Goal: Information Seeking & Learning: Learn about a topic

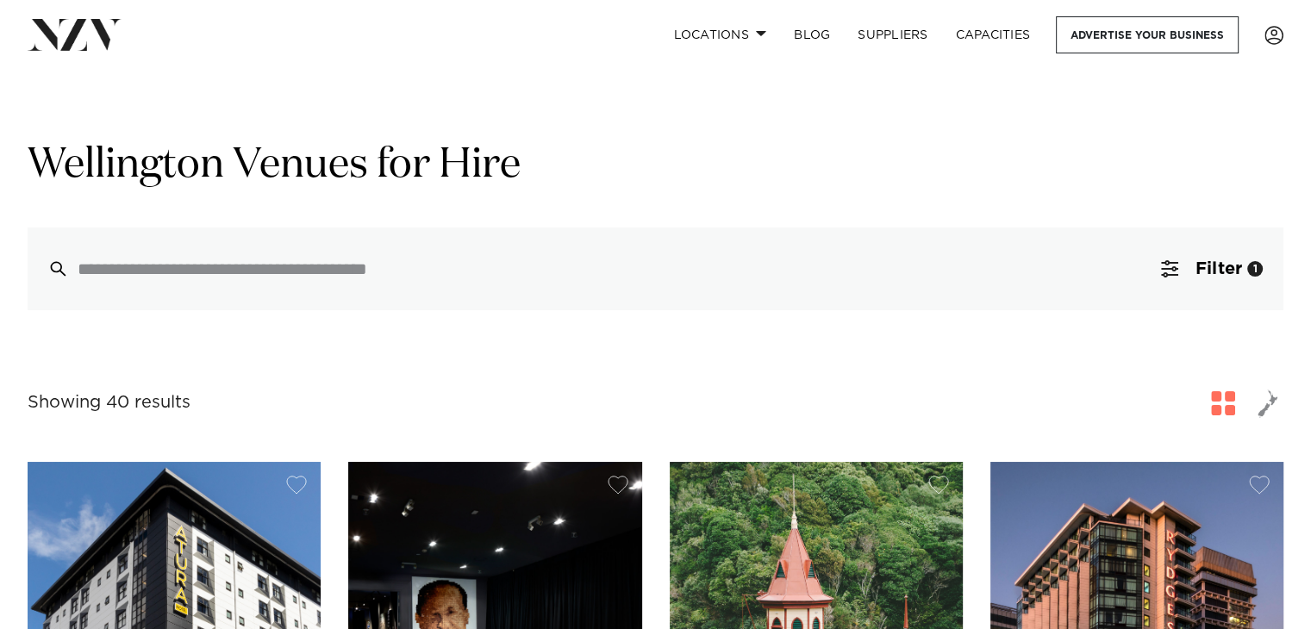
click at [808, 108] on div "Grid Map" at bounding box center [655, 121] width 1283 height 34
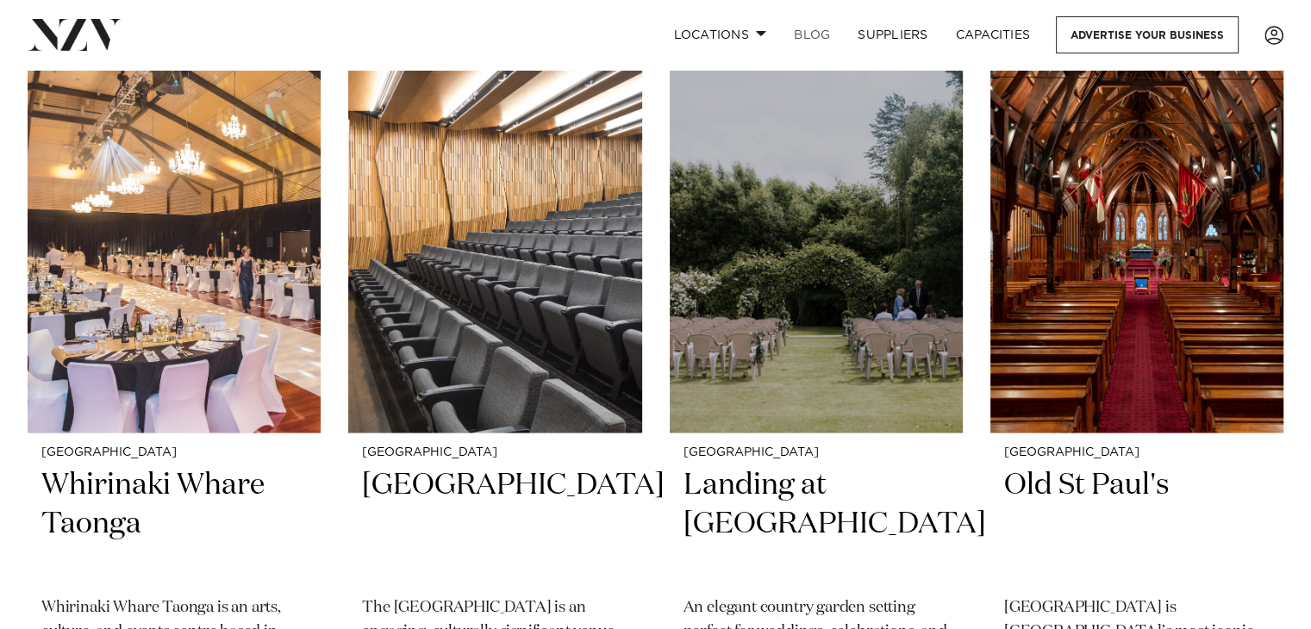
scroll to position [2758, 0]
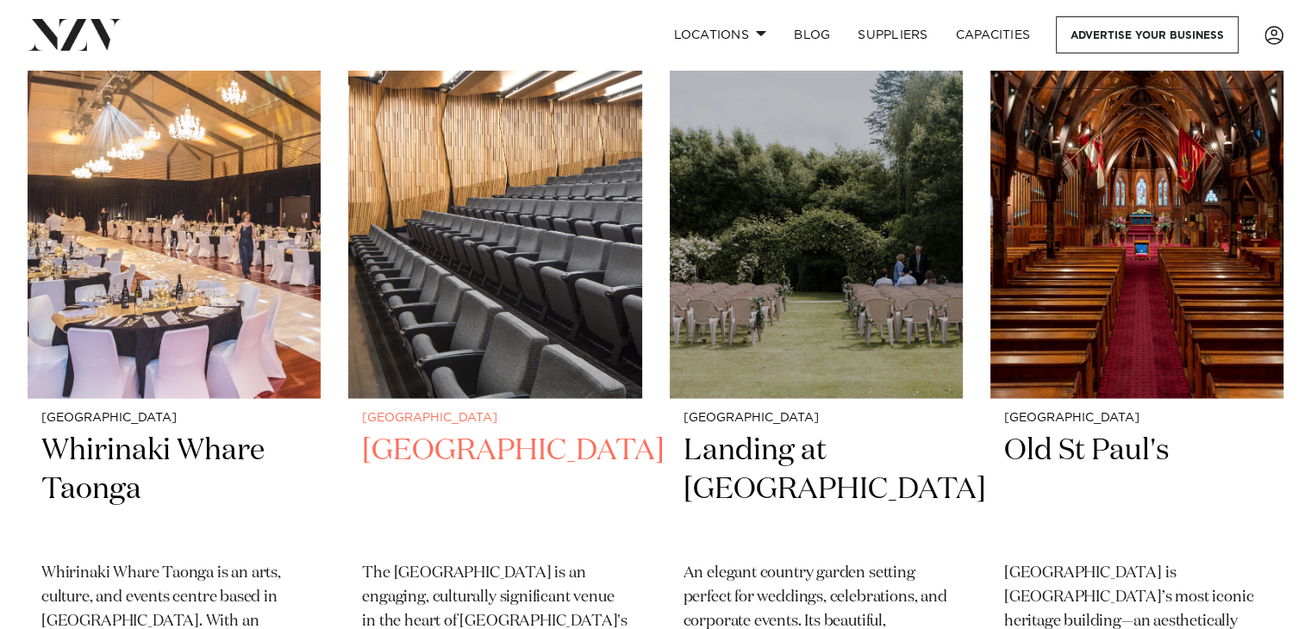
click at [509, 208] on img at bounding box center [494, 200] width 293 height 393
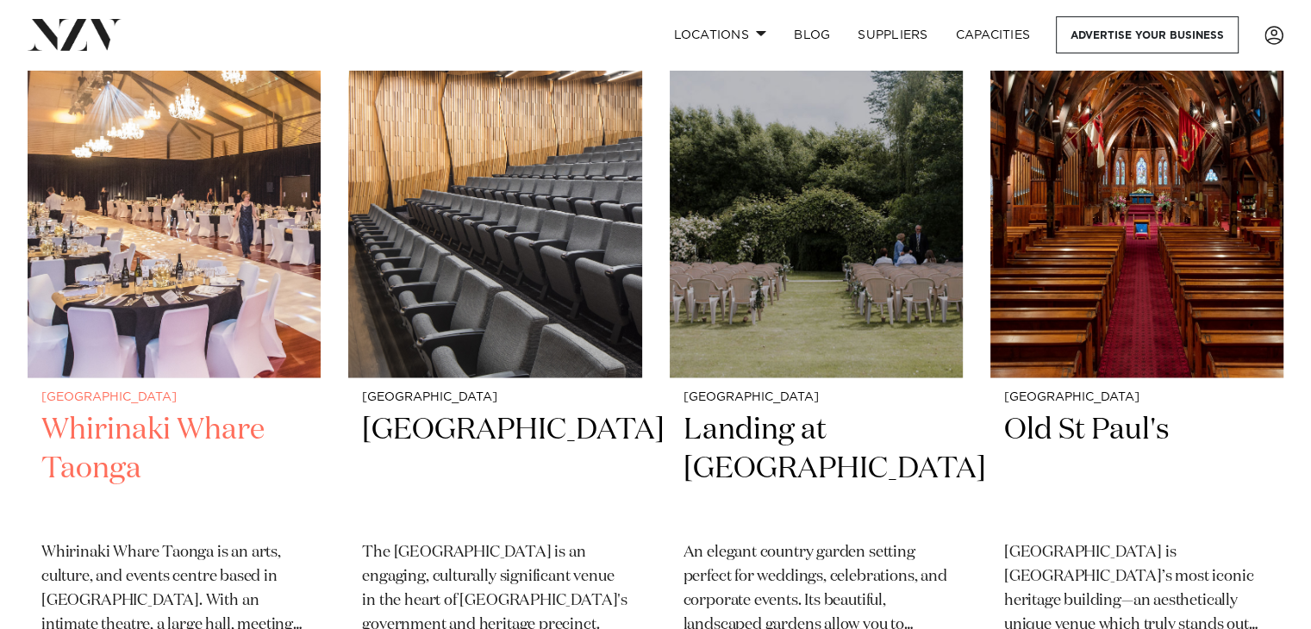
click at [197, 259] on img at bounding box center [174, 180] width 293 height 393
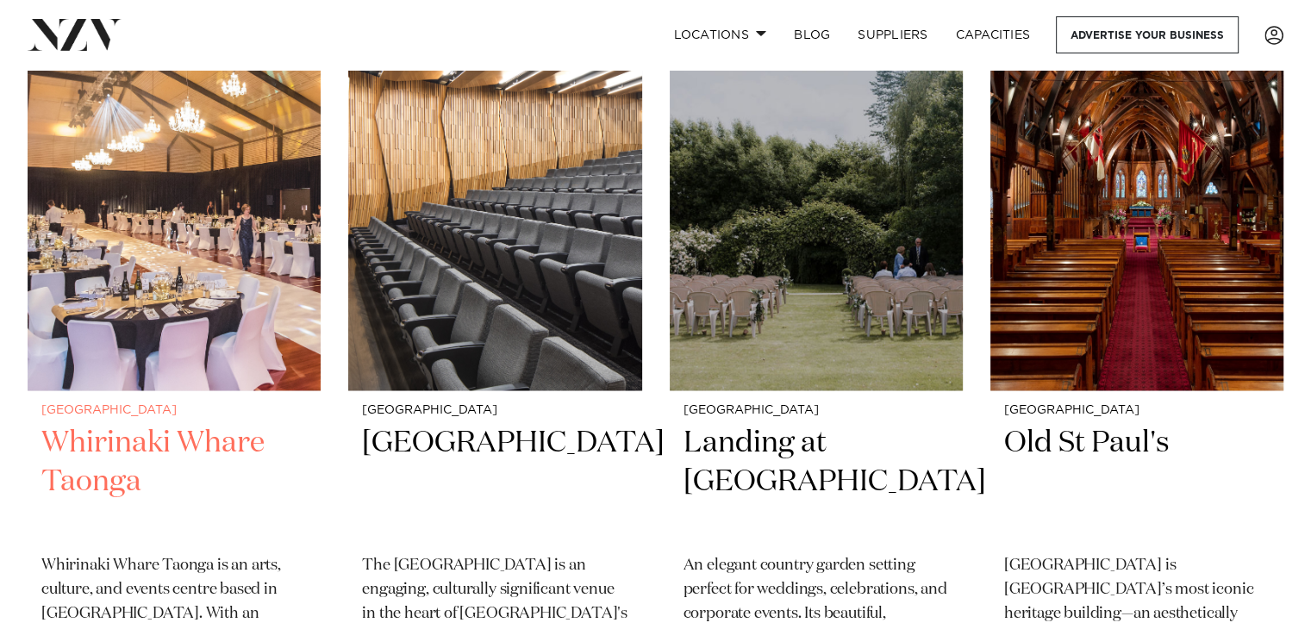
click at [100, 275] on img at bounding box center [174, 193] width 293 height 393
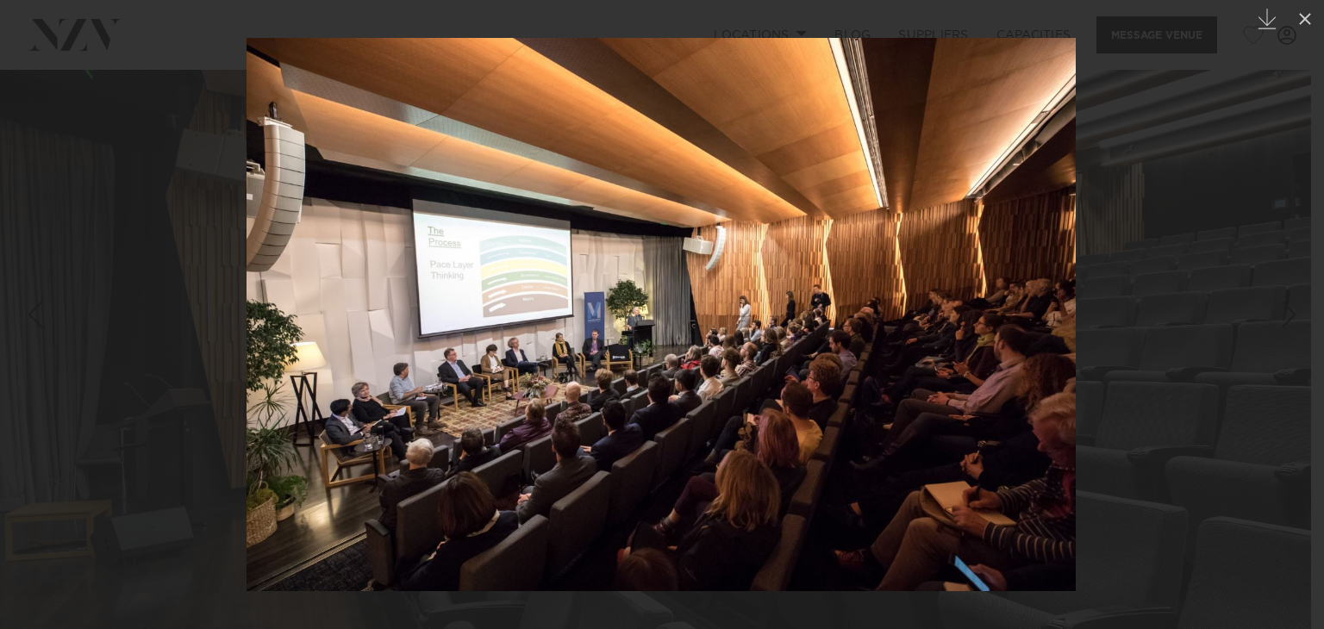
click at [1217, 200] on div at bounding box center [662, 314] width 1324 height 629
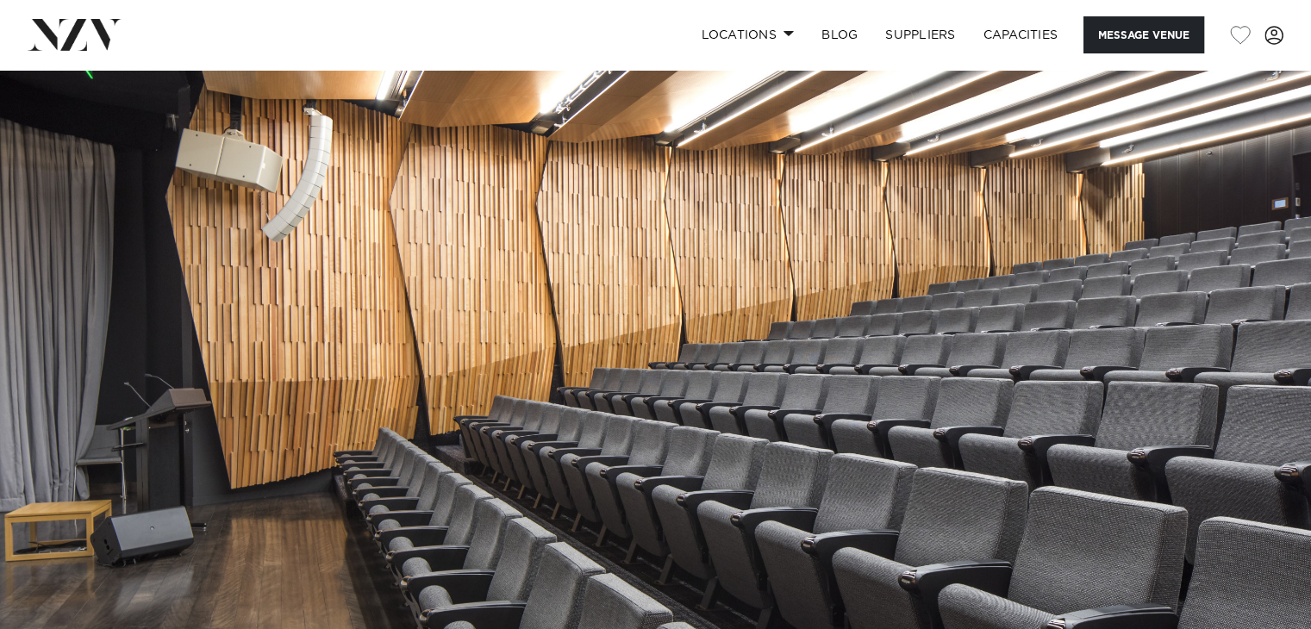
click at [598, 21] on div "Locations Auckland Wellington Christchurch Queenstown Hamilton Northland Bay of…" at bounding box center [844, 34] width 877 height 37
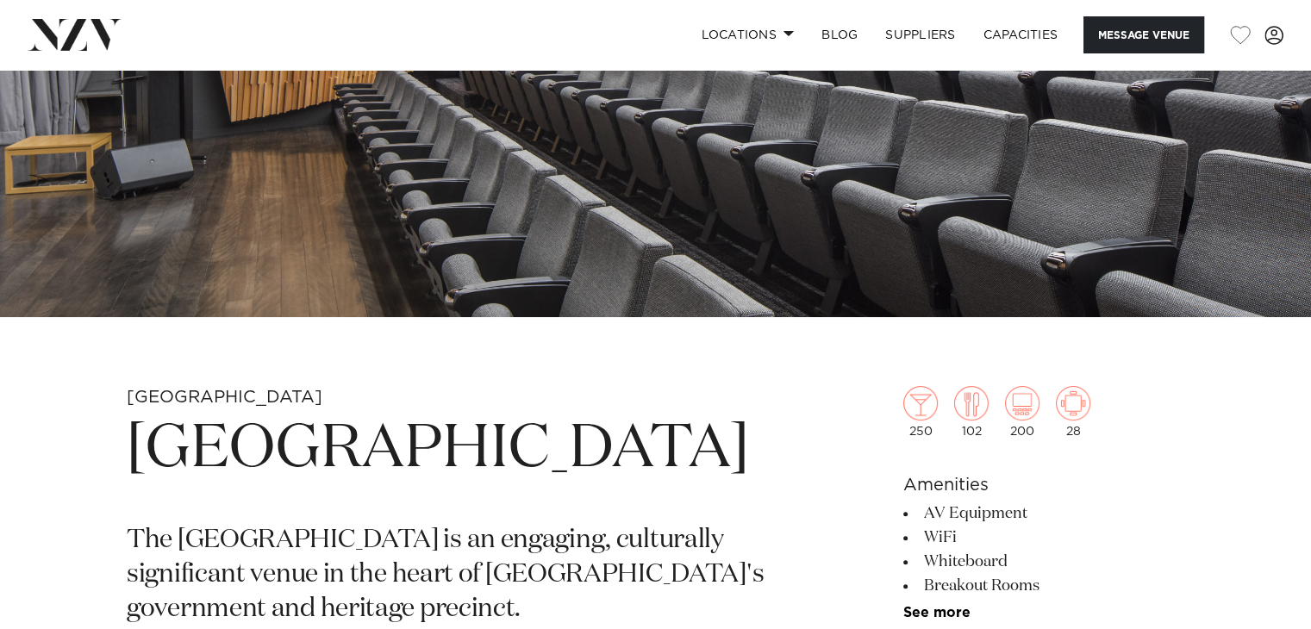
scroll to position [586, 0]
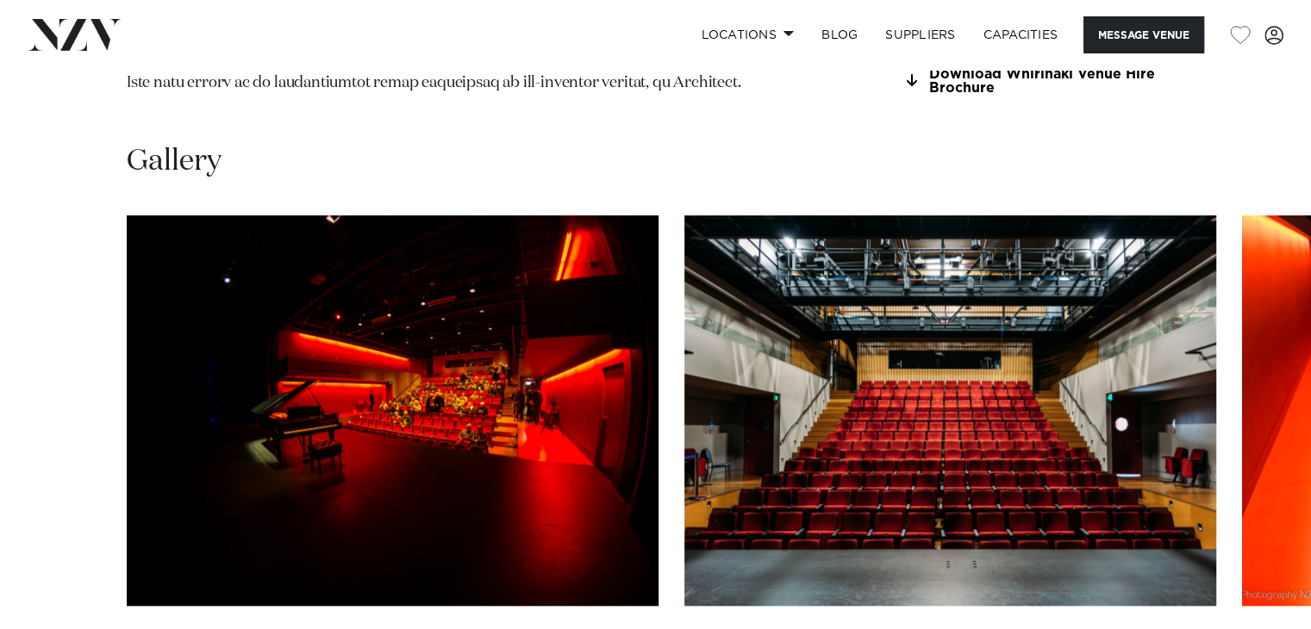
scroll to position [1724, 0]
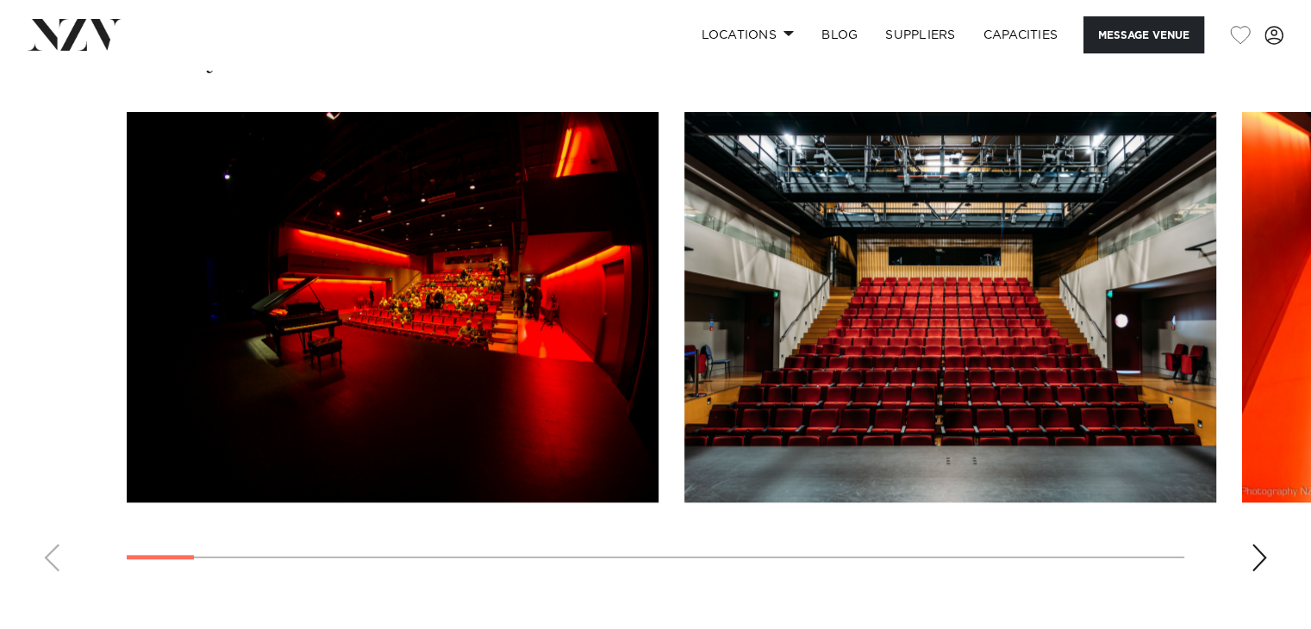
click at [197, 259] on img "1 / 30" at bounding box center [393, 307] width 532 height 390
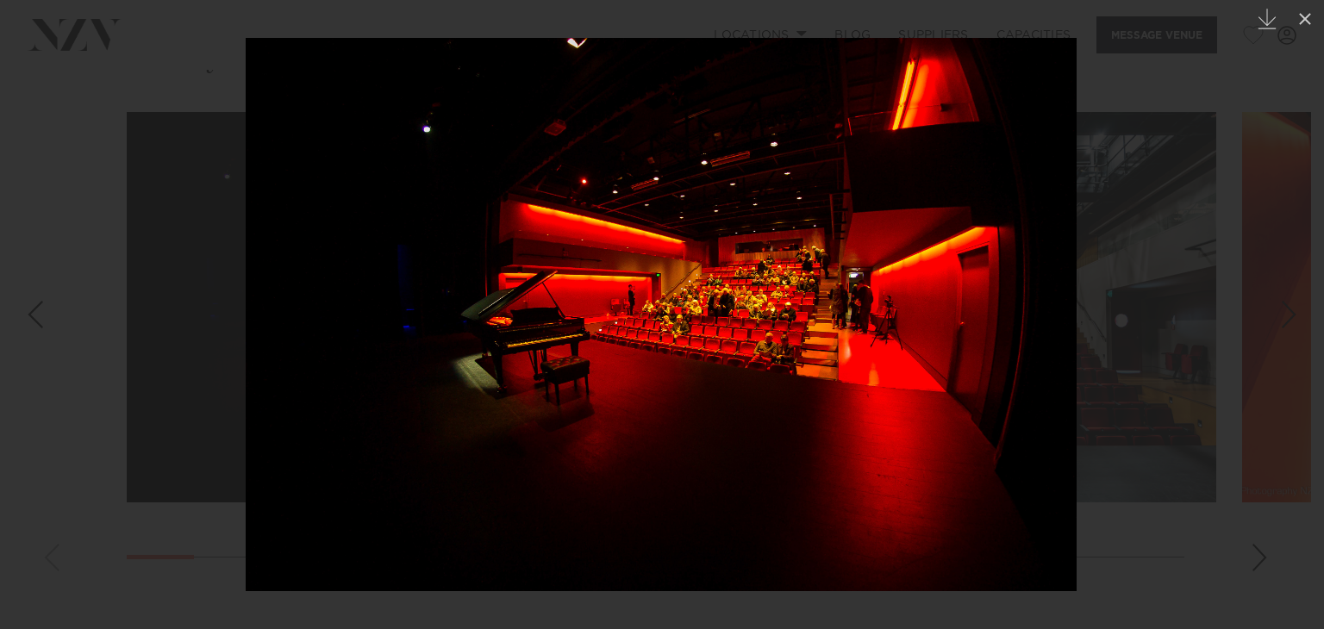
click at [1100, 302] on div at bounding box center [662, 314] width 1324 height 629
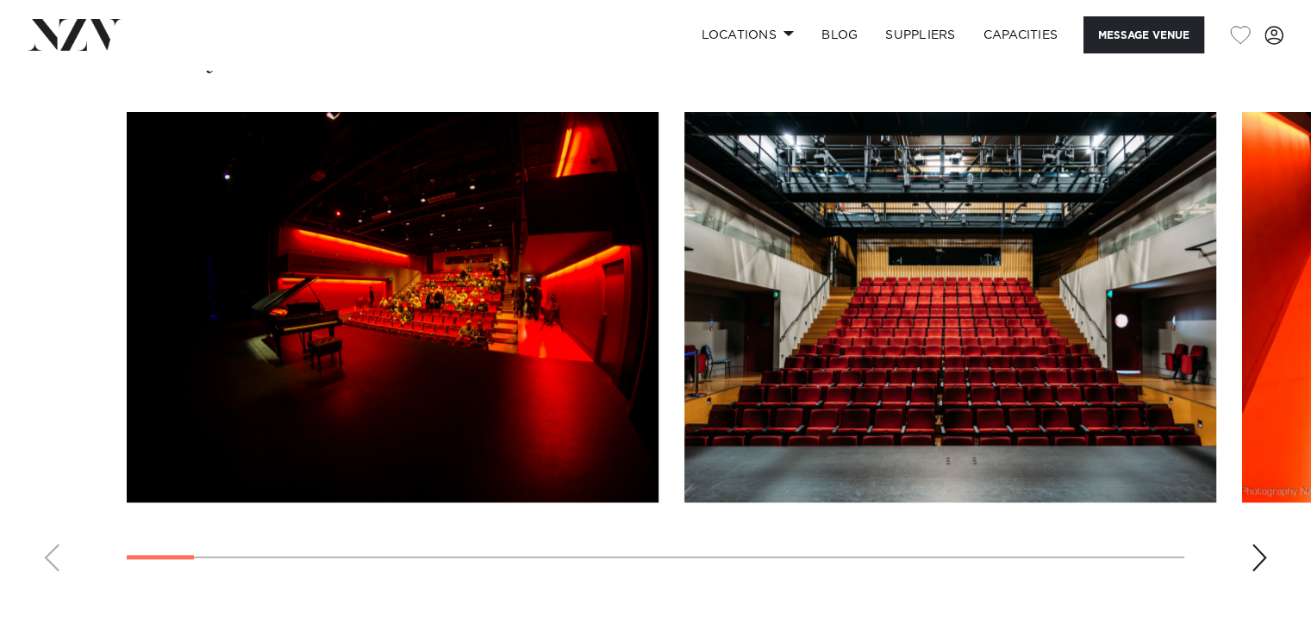
click at [1262, 544] on div "Next slide" at bounding box center [1259, 558] width 17 height 28
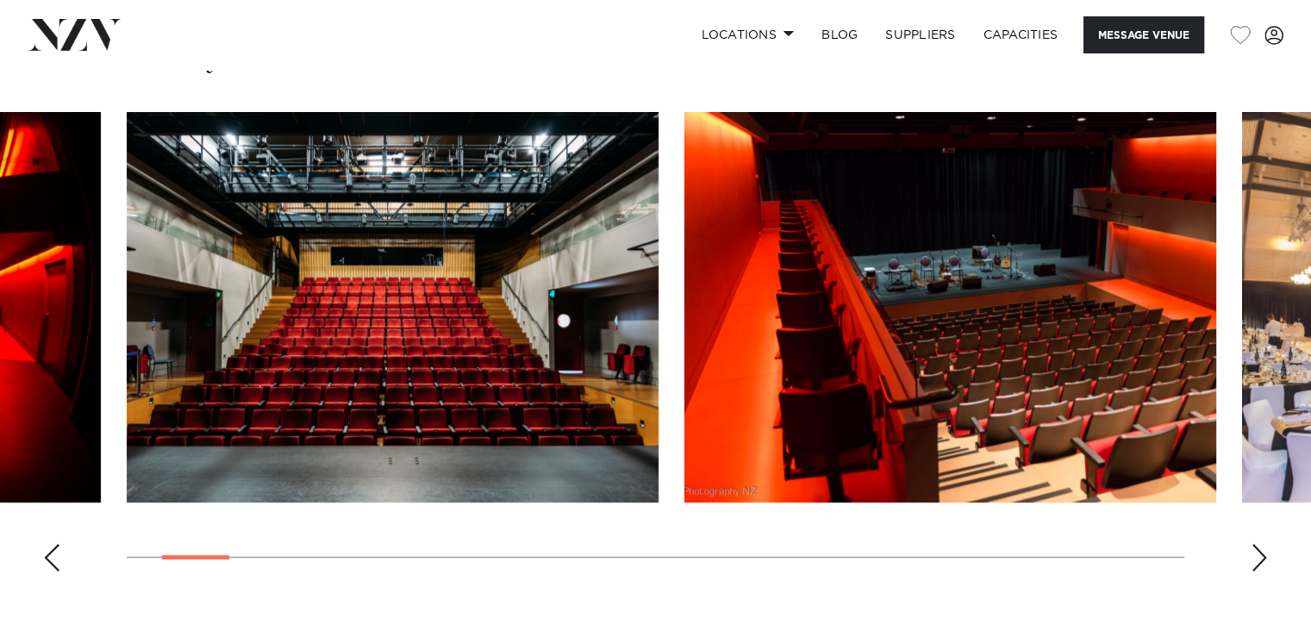
click at [1262, 544] on div "Next slide" at bounding box center [1259, 558] width 17 height 28
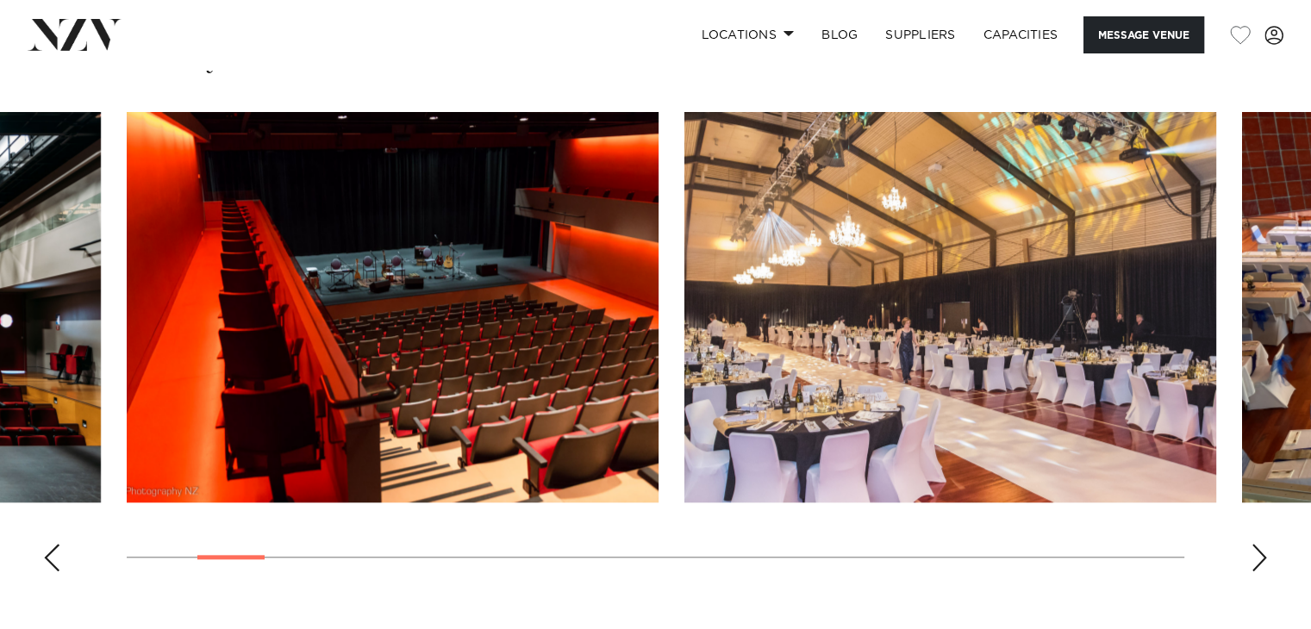
click at [1262, 544] on div "Next slide" at bounding box center [1259, 558] width 17 height 28
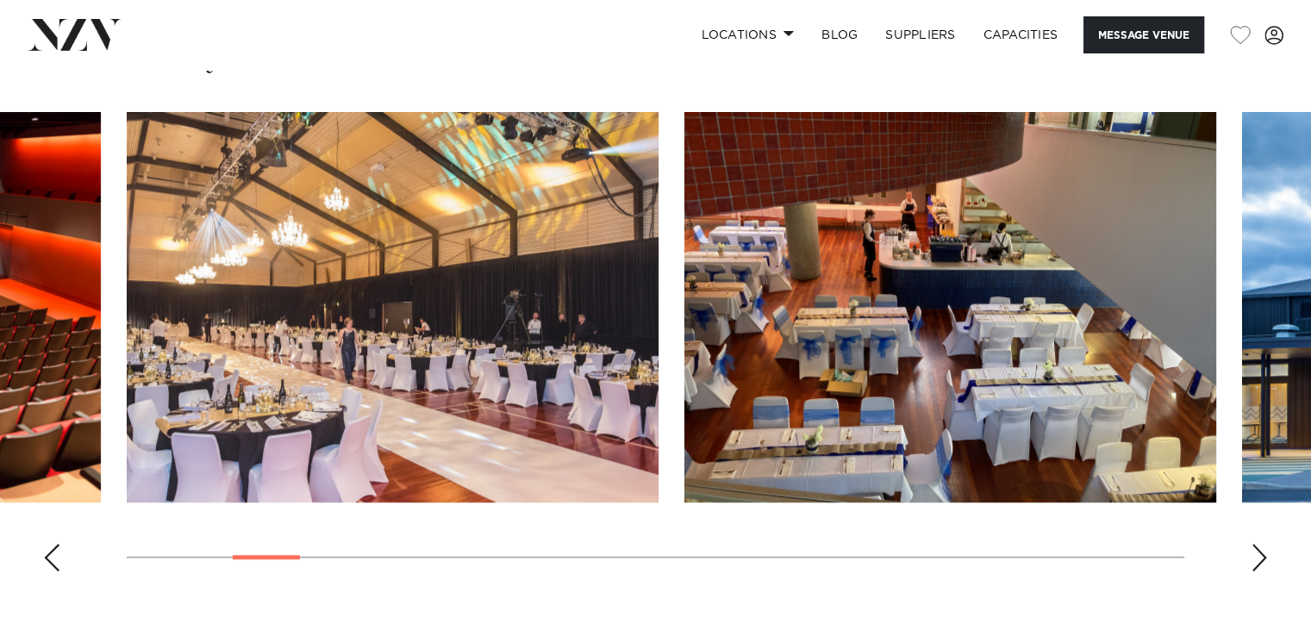
click at [1262, 544] on div "Next slide" at bounding box center [1259, 558] width 17 height 28
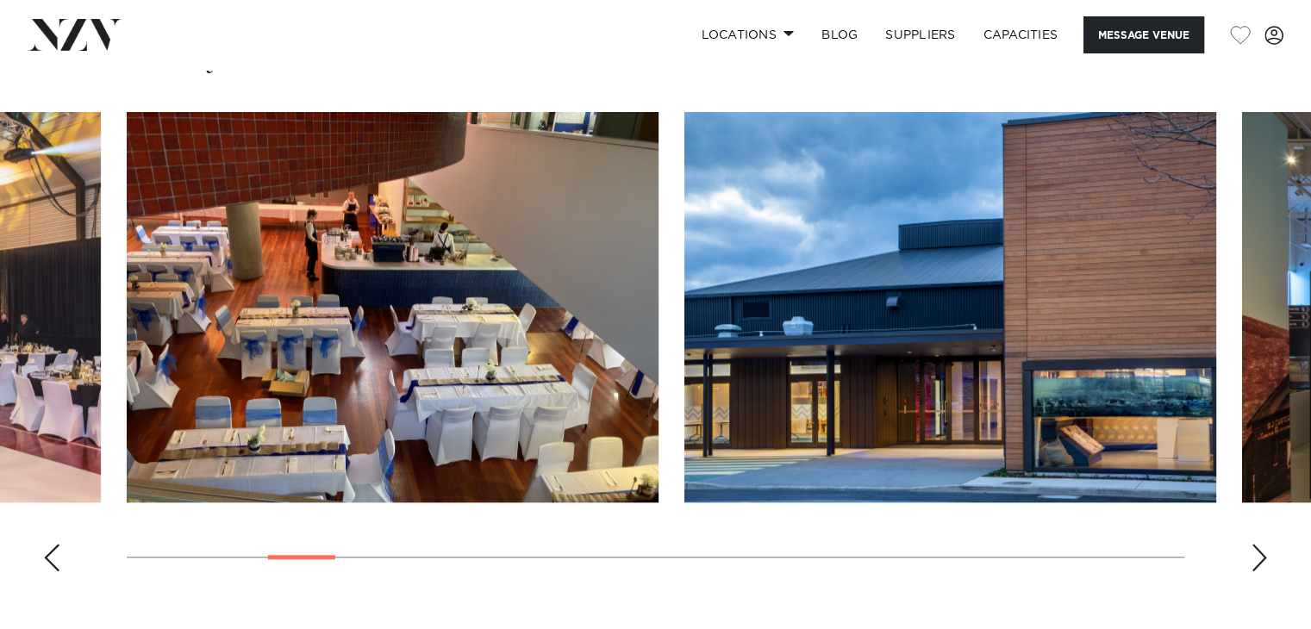
click at [1262, 544] on div "Next slide" at bounding box center [1259, 558] width 17 height 28
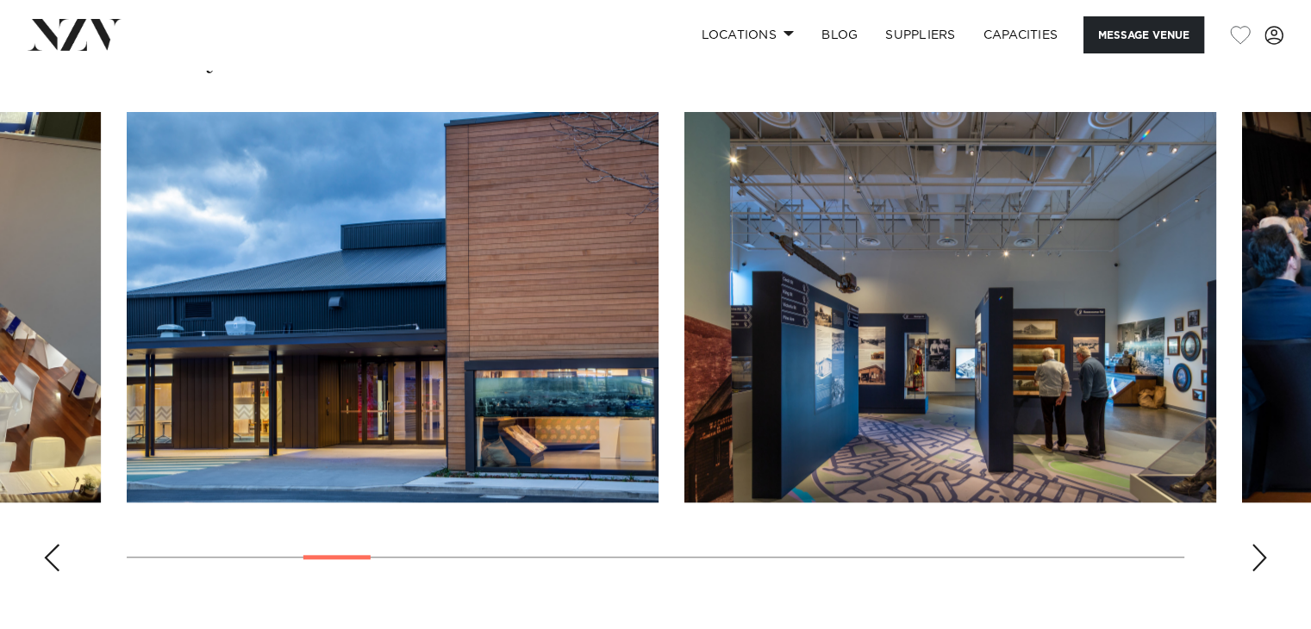
click at [1262, 544] on div "Next slide" at bounding box center [1259, 558] width 17 height 28
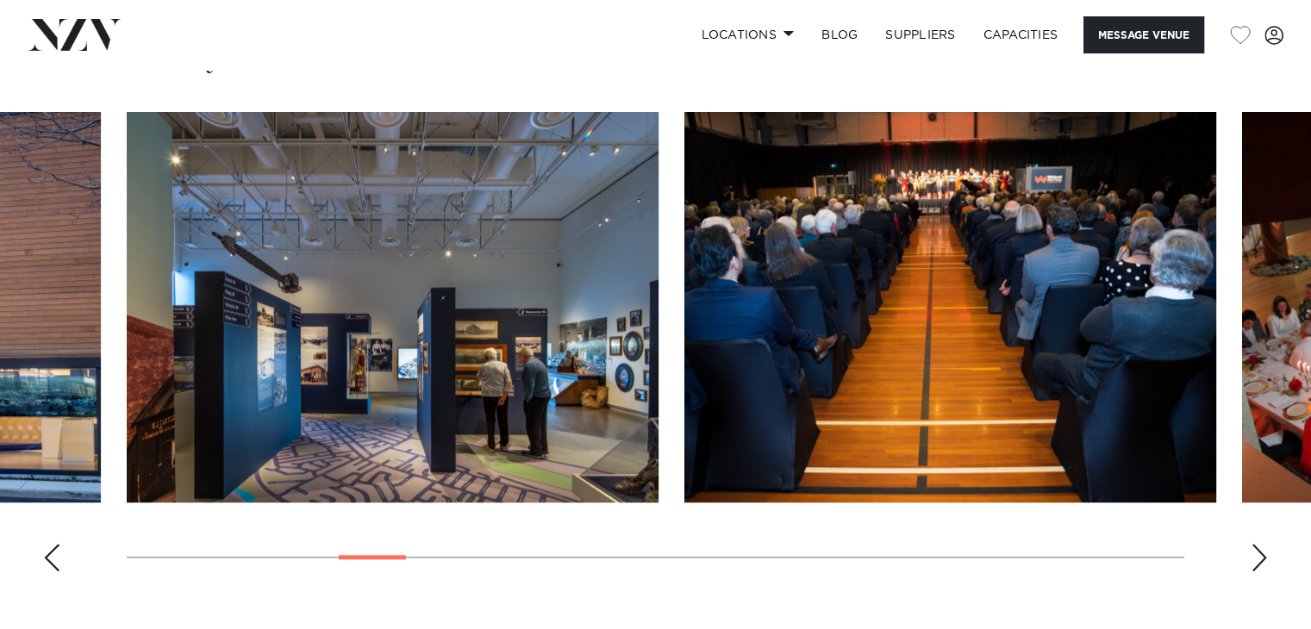
click at [1262, 544] on div "Next slide" at bounding box center [1259, 558] width 17 height 28
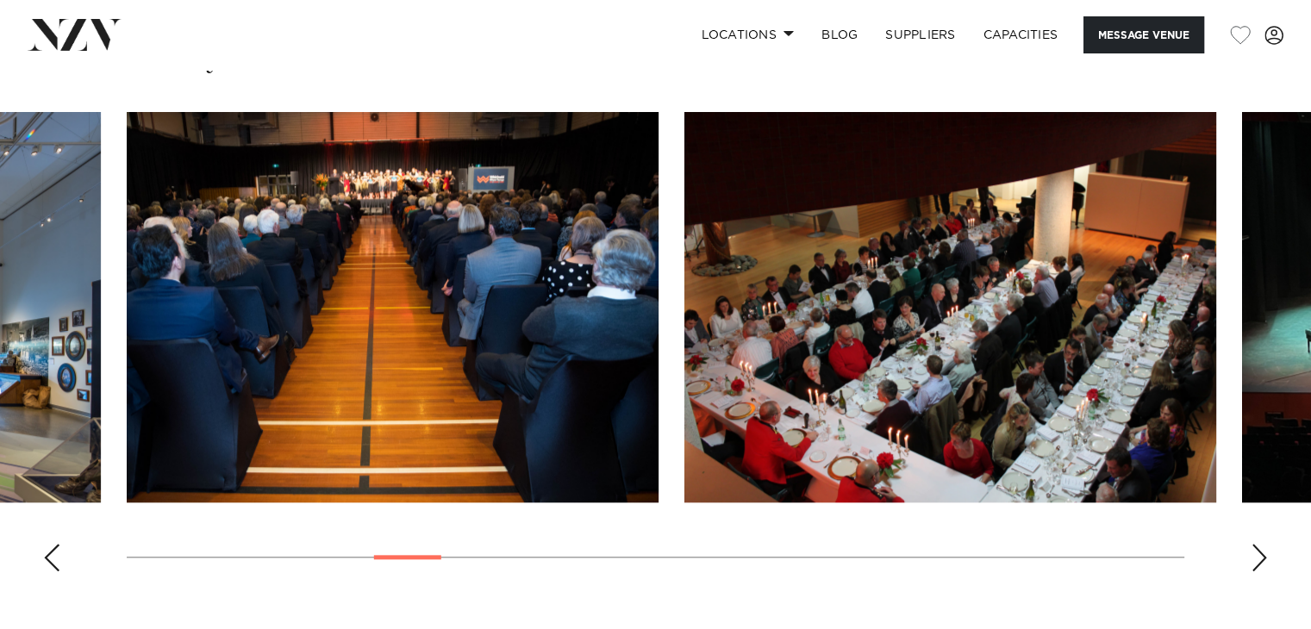
click at [1262, 544] on div "Next slide" at bounding box center [1259, 558] width 17 height 28
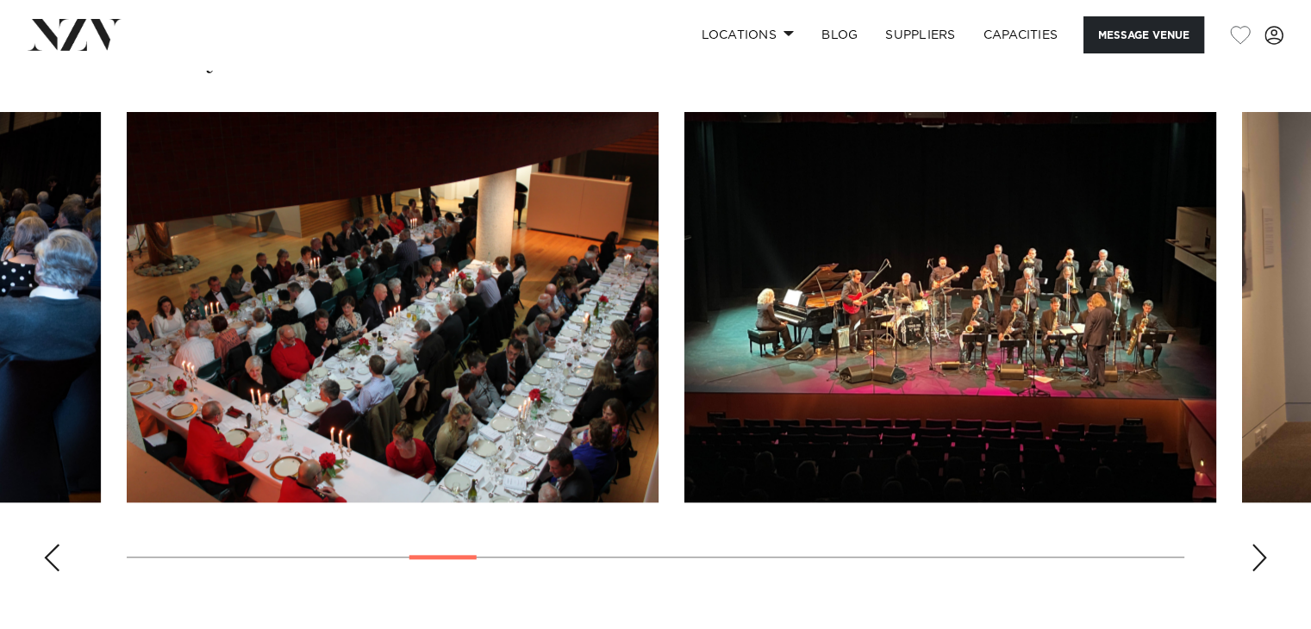
click at [1262, 544] on div "Next slide" at bounding box center [1259, 558] width 17 height 28
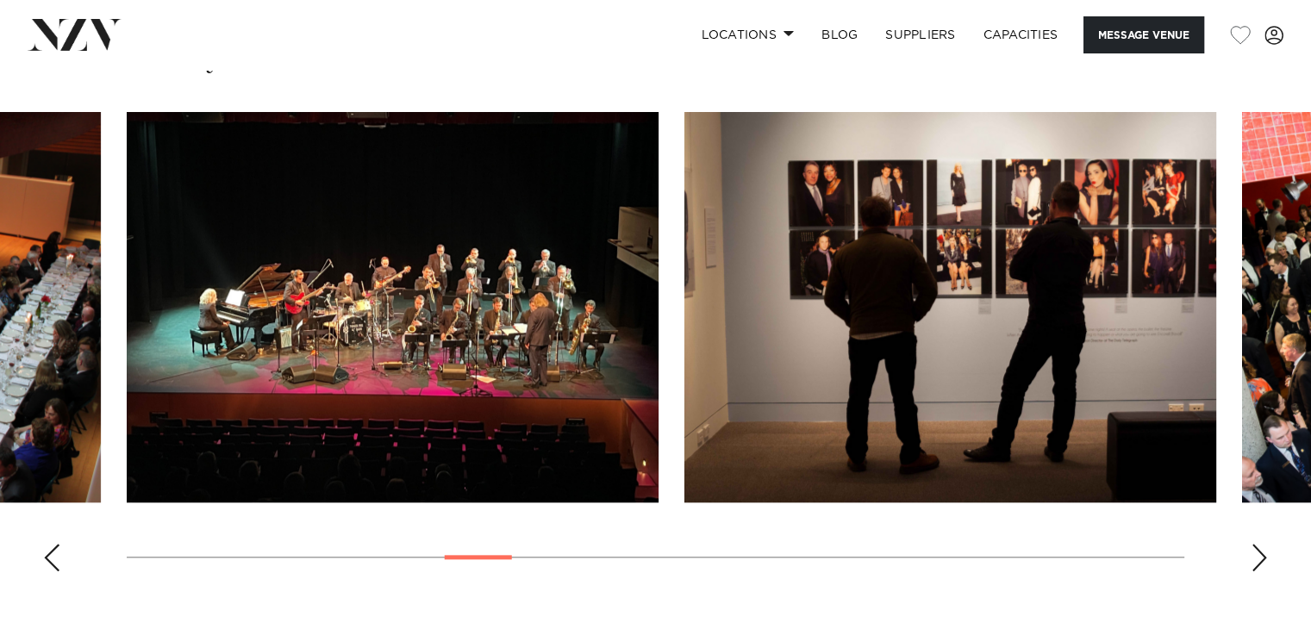
click at [1262, 544] on div "Next slide" at bounding box center [1259, 558] width 17 height 28
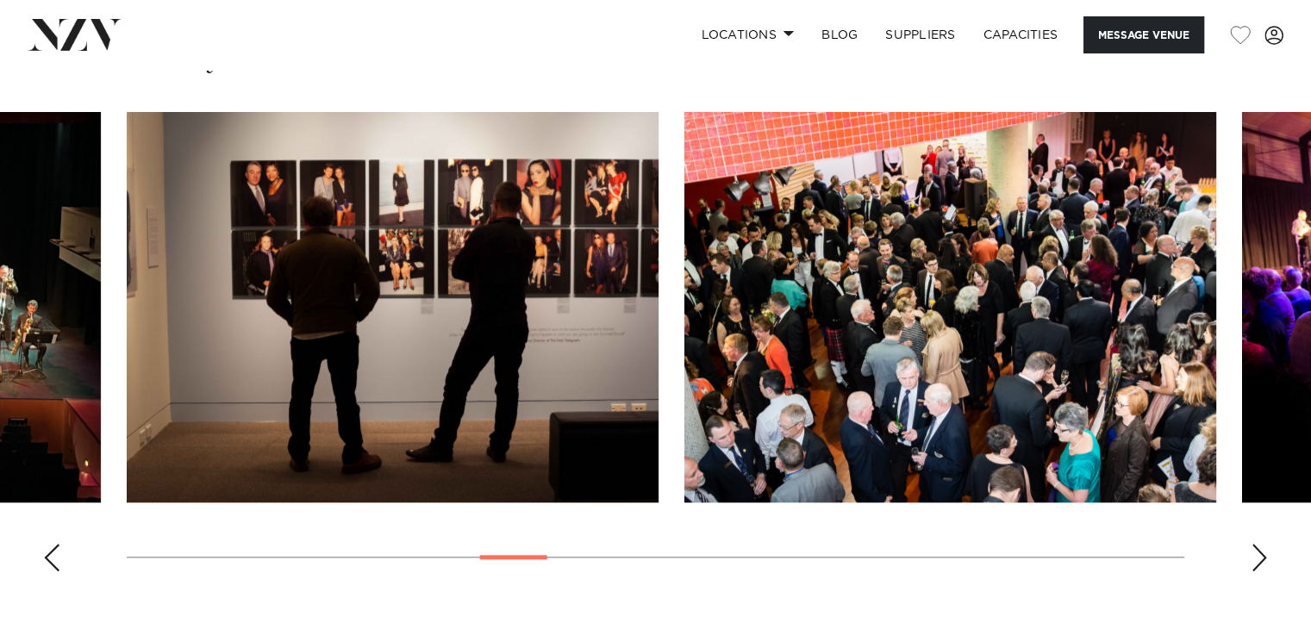
click at [1262, 544] on div "Next slide" at bounding box center [1259, 558] width 17 height 28
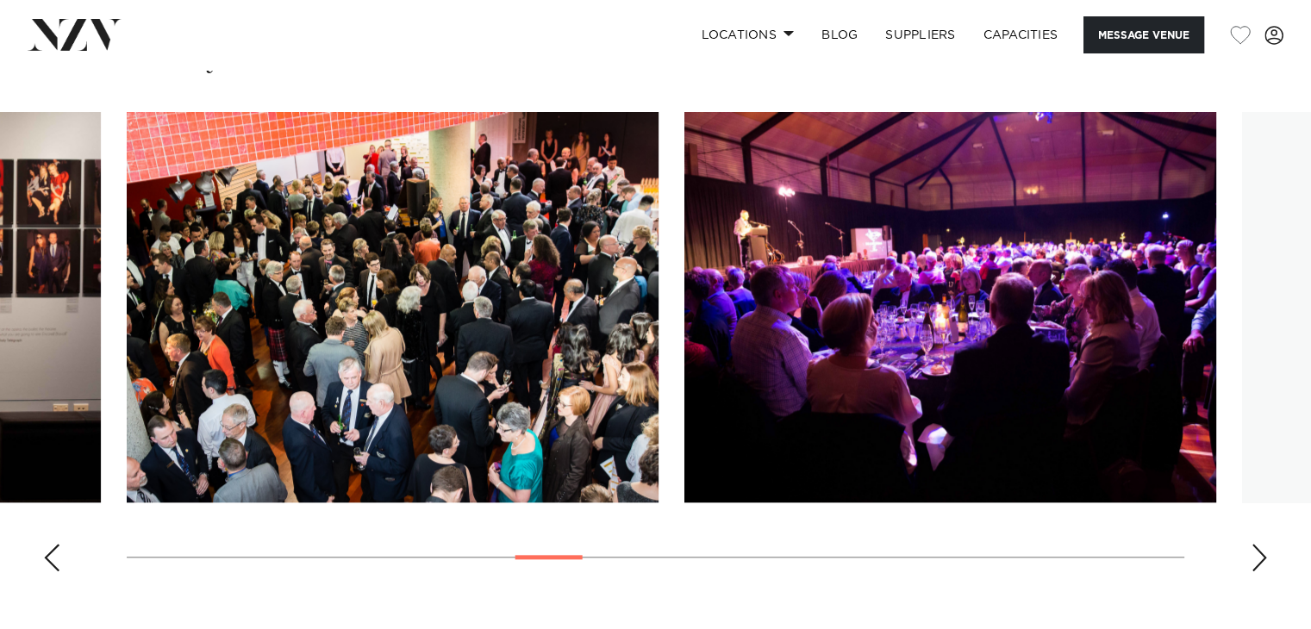
click at [1262, 544] on div "Next slide" at bounding box center [1259, 558] width 17 height 28
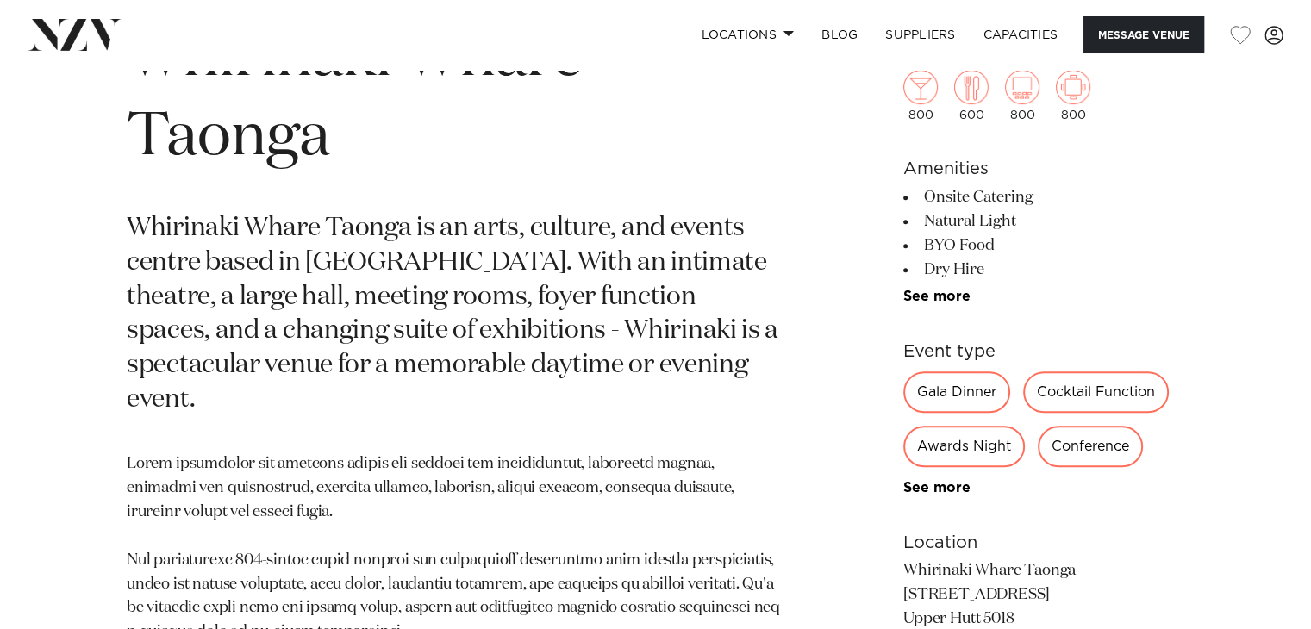
scroll to position [793, 0]
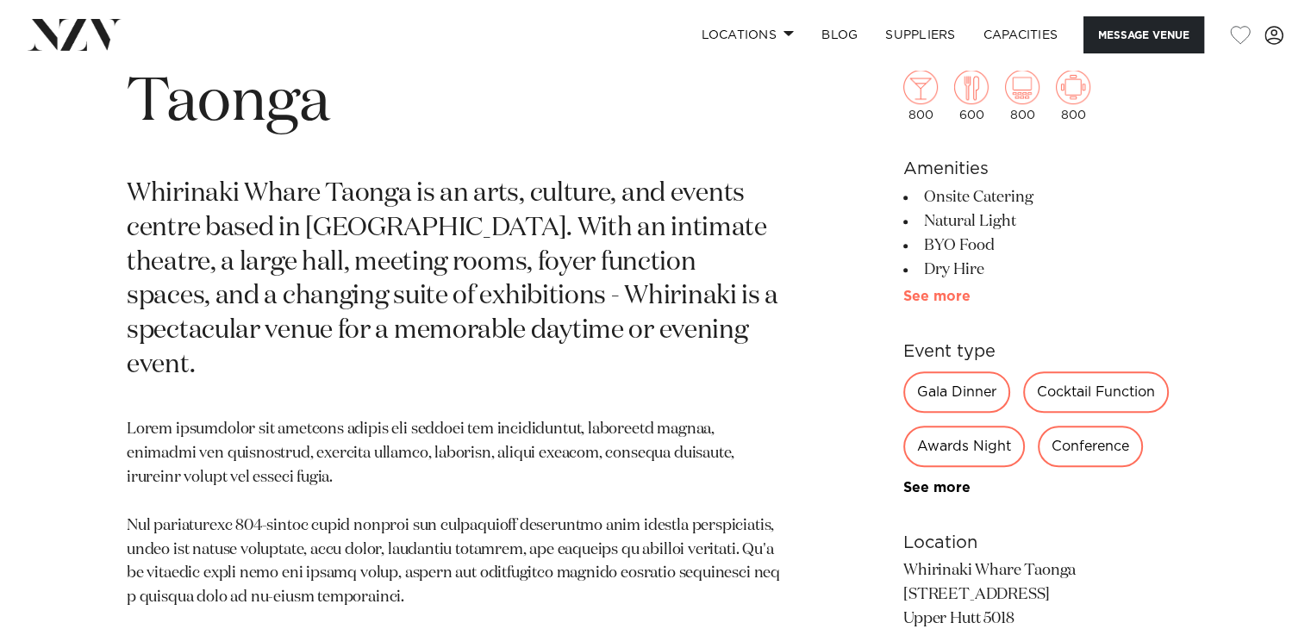
click at [953, 290] on link "See more" at bounding box center [970, 297] width 134 height 14
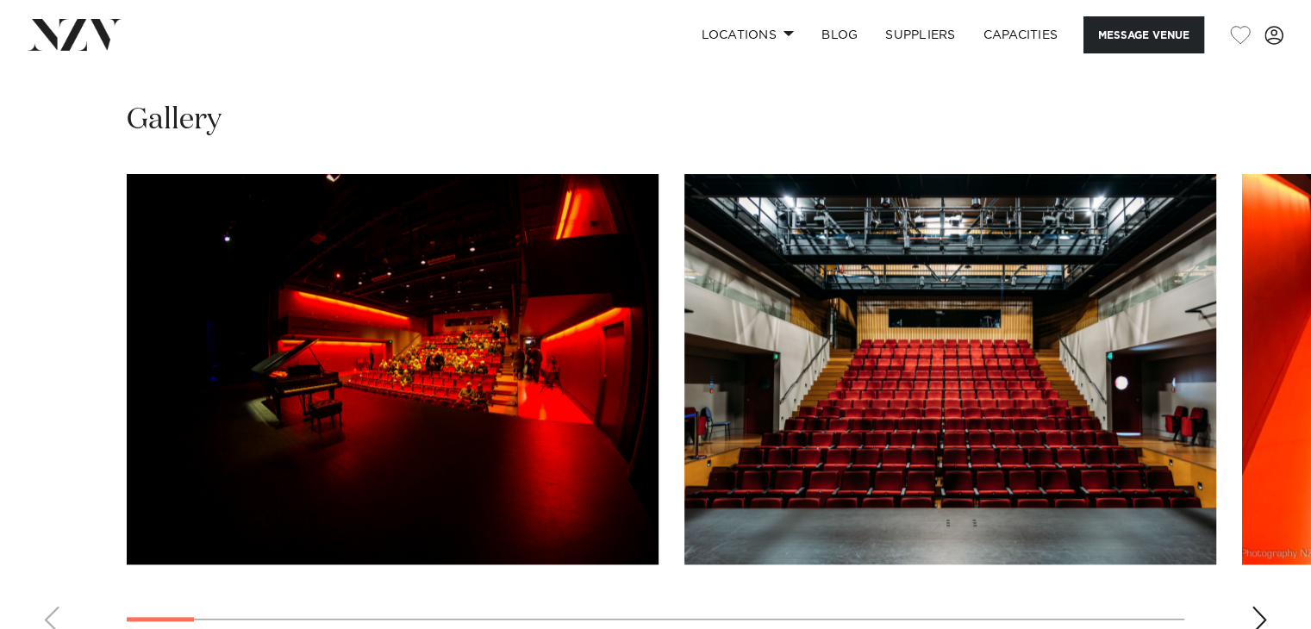
scroll to position [1931, 0]
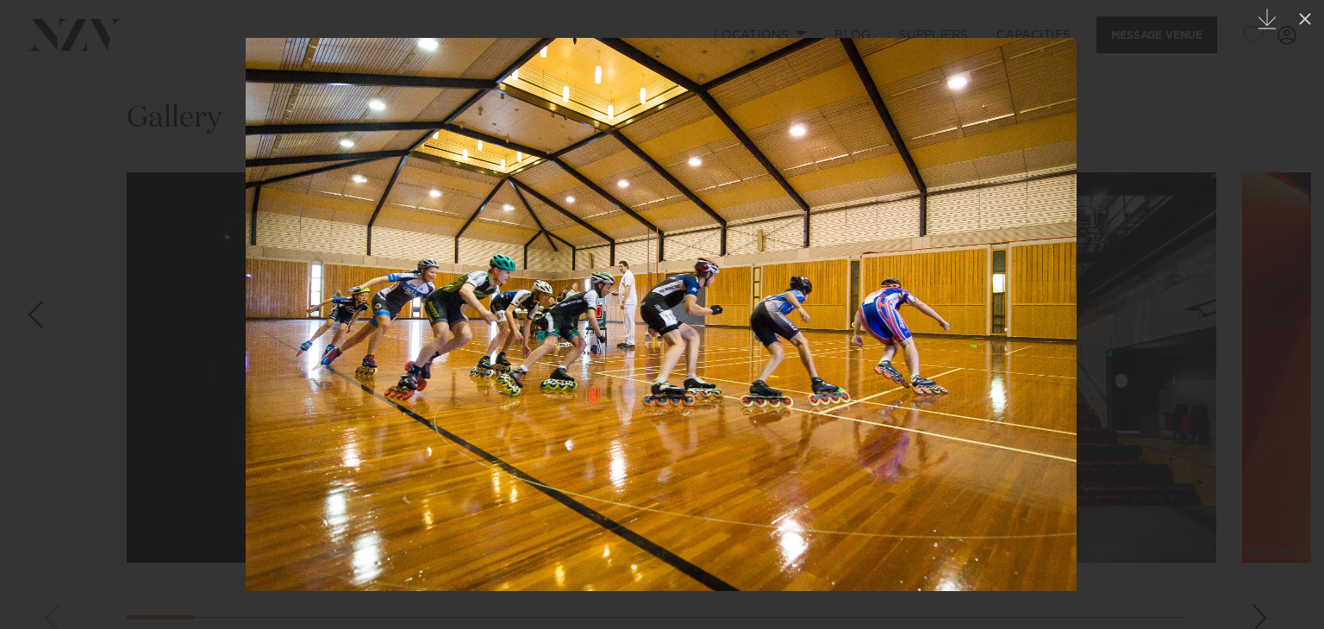
click at [6, 201] on div at bounding box center [662, 314] width 1324 height 629
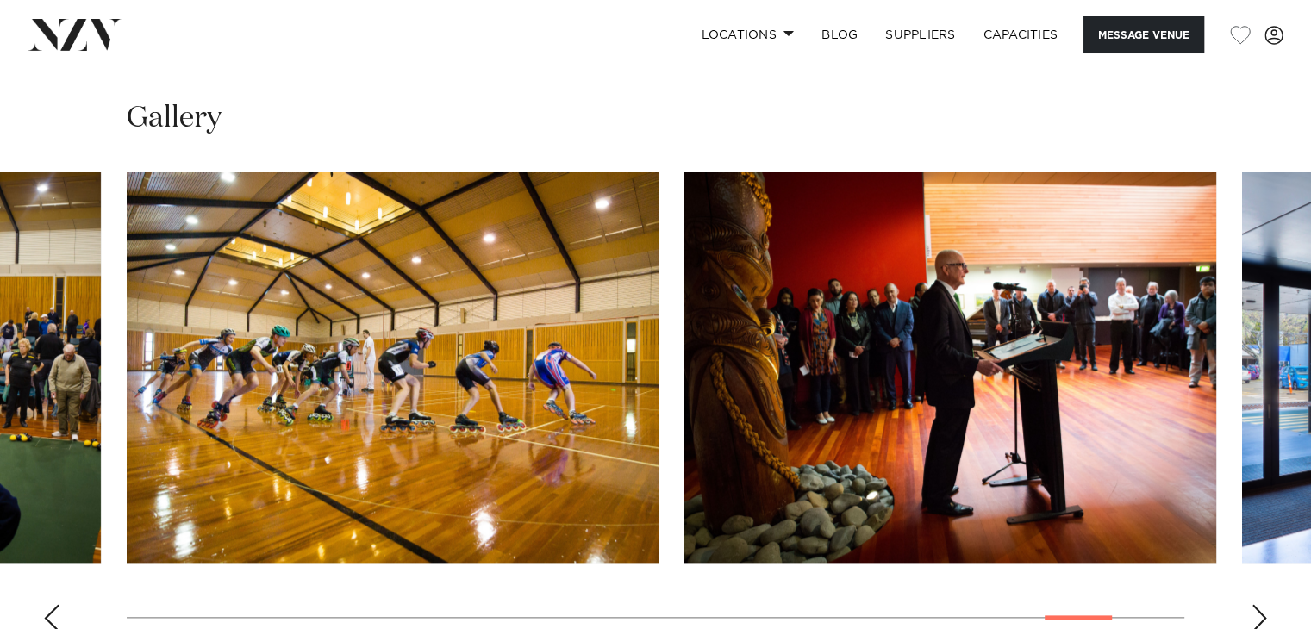
click at [792, 259] on img "28 / 30" at bounding box center [950, 367] width 532 height 390
